Goal: Task Accomplishment & Management: Manage account settings

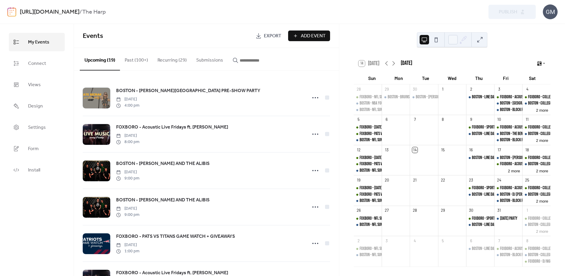
click at [80, 12] on link "[URL][DOMAIN_NAME]" at bounding box center [50, 12] width 60 height 11
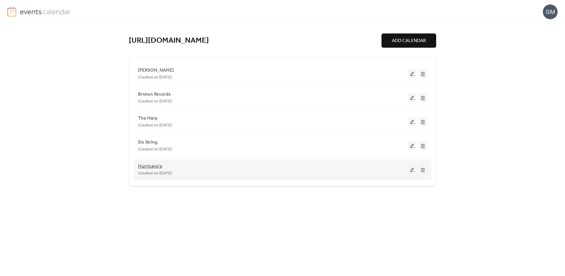
click at [154, 166] on span "Hurricane's" at bounding box center [150, 166] width 24 height 7
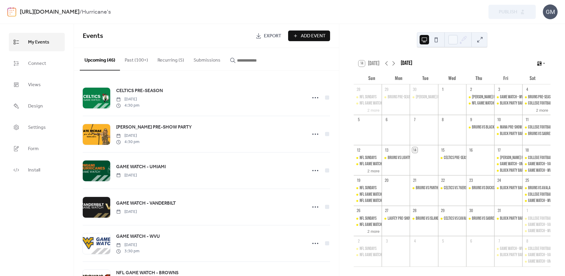
click at [166, 63] on button "Recurring (5)" at bounding box center [171, 59] width 36 height 22
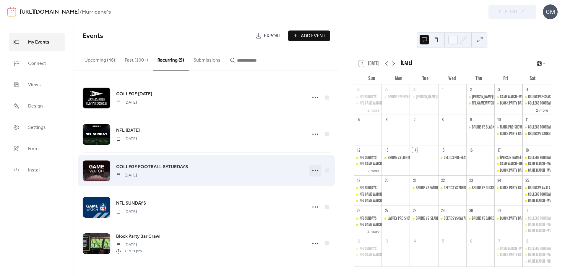
click at [312, 170] on icon at bounding box center [315, 170] width 9 height 9
click at [174, 165] on span "COLLEGE FOOTBALL SATURDAYS" at bounding box center [152, 166] width 72 height 7
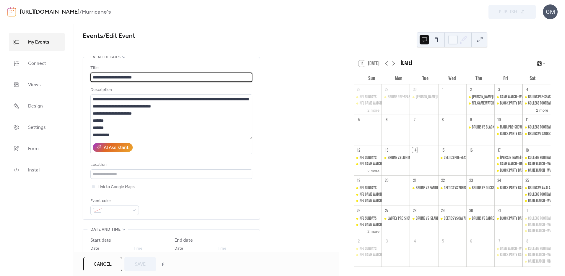
type input "**********"
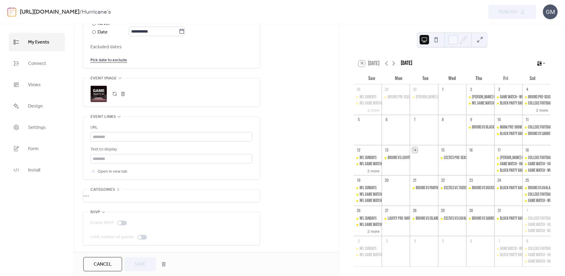
scroll to position [133, 0]
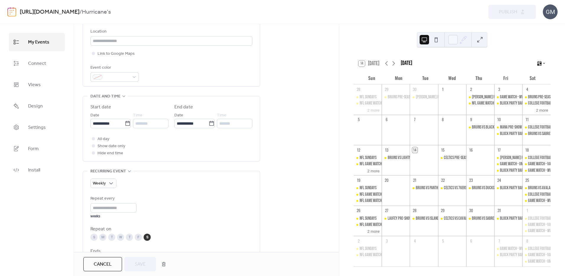
click at [106, 261] on span "Cancel" at bounding box center [103, 264] width 18 height 7
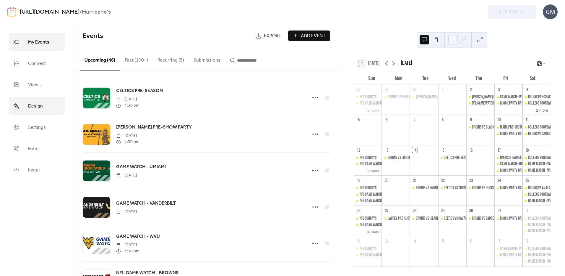
click at [50, 100] on link "Design" at bounding box center [37, 106] width 56 height 18
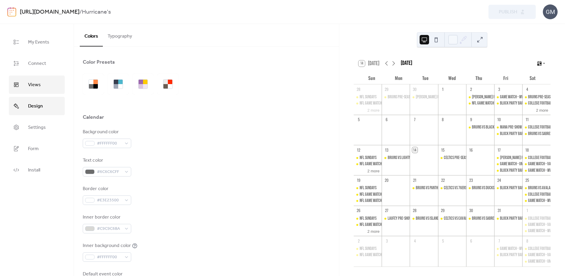
click at [46, 81] on link "Views" at bounding box center [37, 84] width 56 height 18
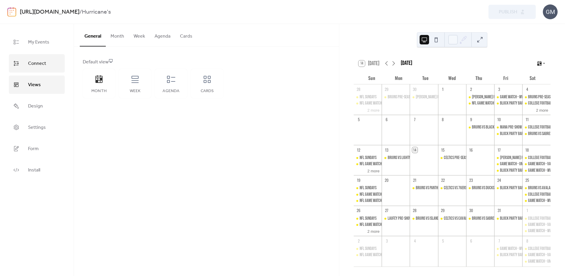
click at [36, 56] on link "Connect" at bounding box center [37, 63] width 56 height 18
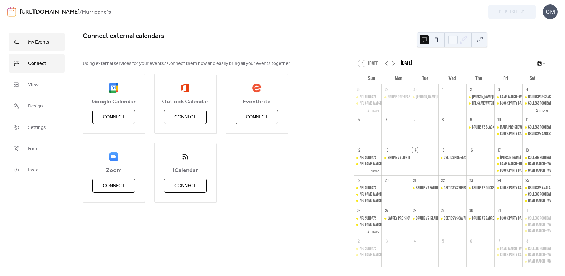
click at [38, 46] on span "My Events" at bounding box center [38, 42] width 21 height 9
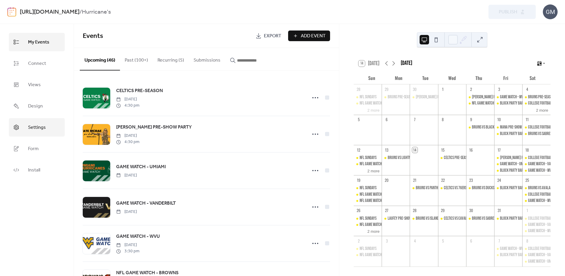
click at [34, 128] on span "Settings" at bounding box center [37, 127] width 18 height 9
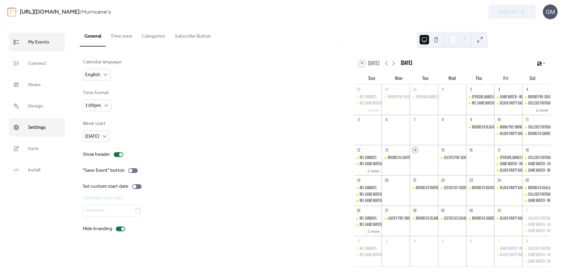
click at [42, 41] on span "My Events" at bounding box center [38, 42] width 21 height 9
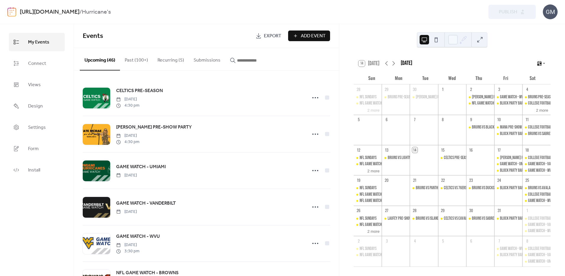
click at [80, 12] on link "[URL][DOMAIN_NAME]" at bounding box center [50, 12] width 60 height 11
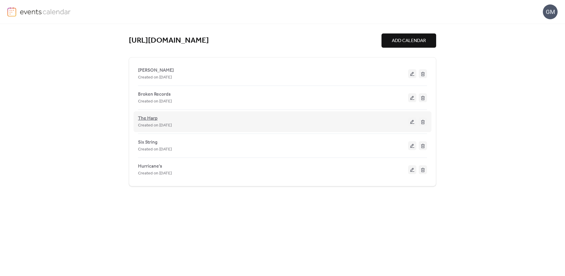
click at [150, 117] on span "The Harp" at bounding box center [148, 118] width 20 height 7
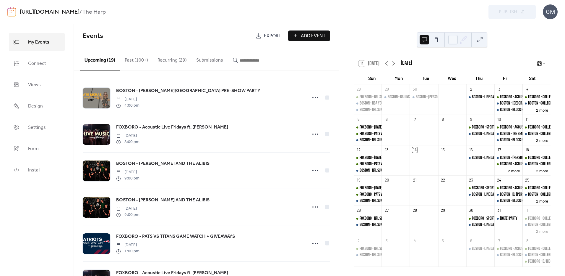
click at [181, 60] on button "Recurring (29)" at bounding box center [172, 59] width 39 height 22
